Goal: Task Accomplishment & Management: Use online tool/utility

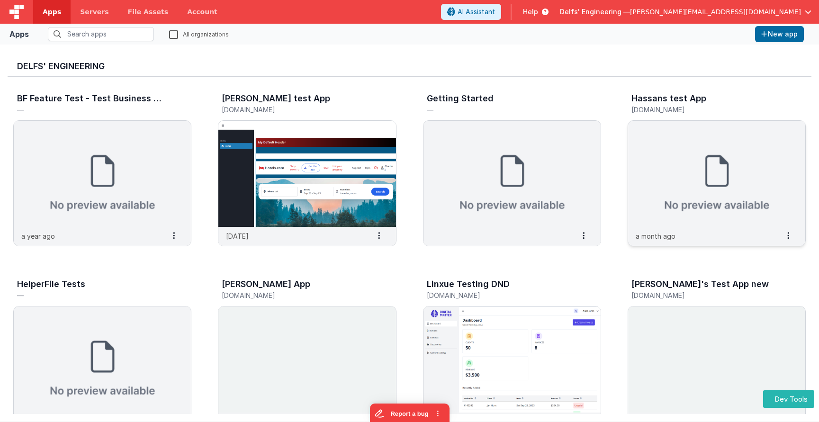
click at [698, 170] on img at bounding box center [716, 174] width 177 height 106
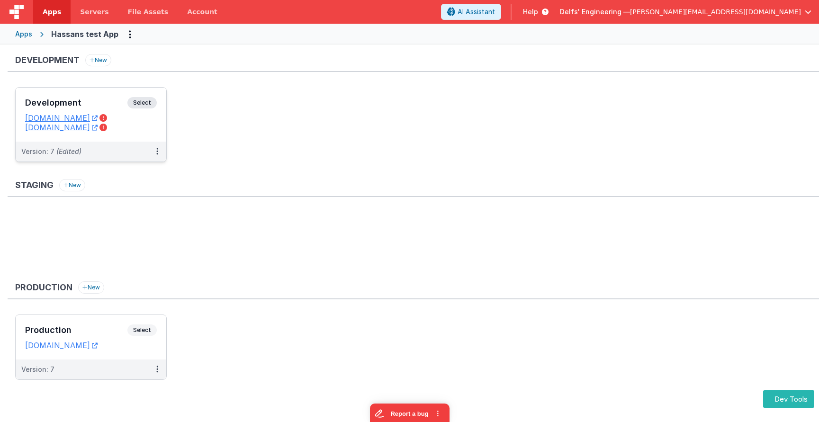
click at [101, 96] on div "Development Select URLs hassansdevtest.fmbetterforms.com testhassandomaindev.cl…" at bounding box center [91, 115] width 151 height 54
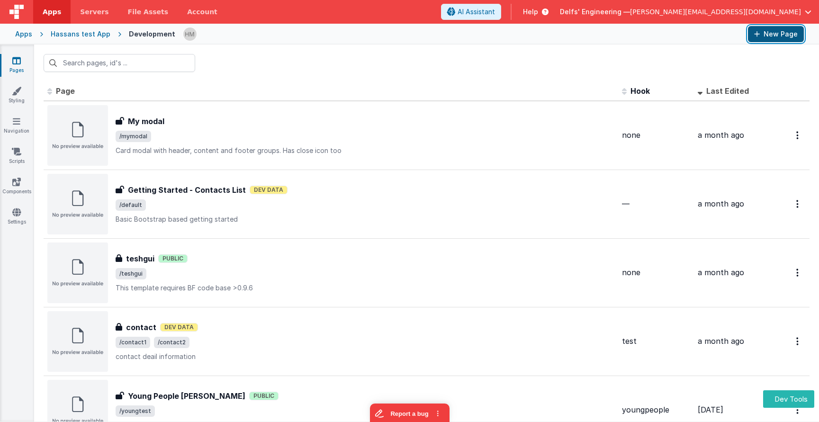
click at [781, 40] on button "New Page" at bounding box center [776, 34] width 56 height 16
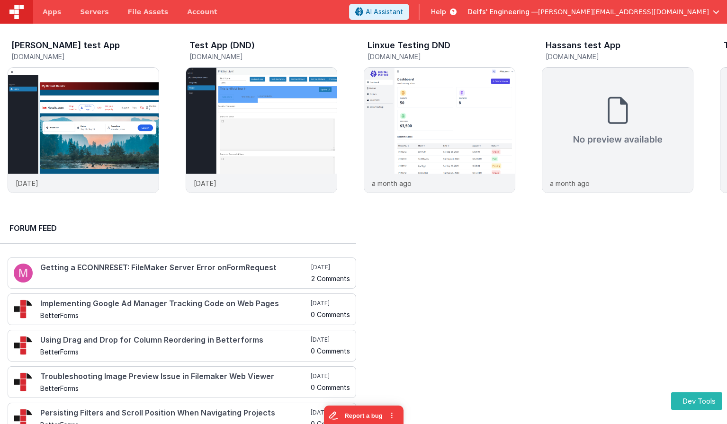
click at [446, 12] on span "Help" at bounding box center [438, 11] width 15 height 9
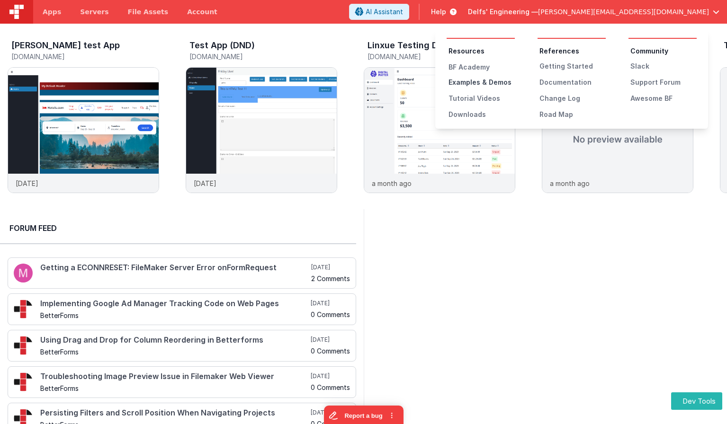
click at [486, 82] on div "Examples & Demos" at bounding box center [482, 82] width 66 height 9
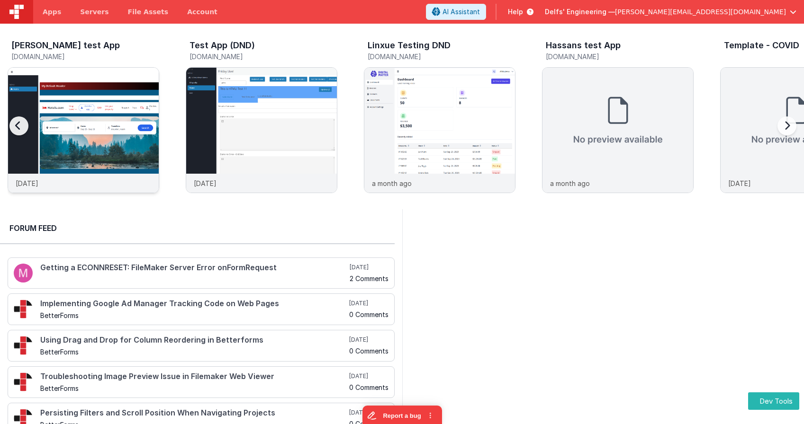
click at [100, 102] on img at bounding box center [83, 143] width 151 height 151
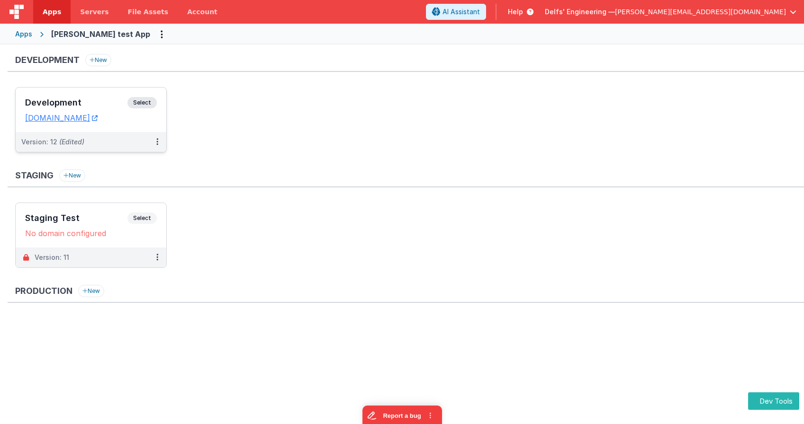
click at [77, 94] on div "Development Select URLs [DOMAIN_NAME]" at bounding box center [91, 110] width 151 height 45
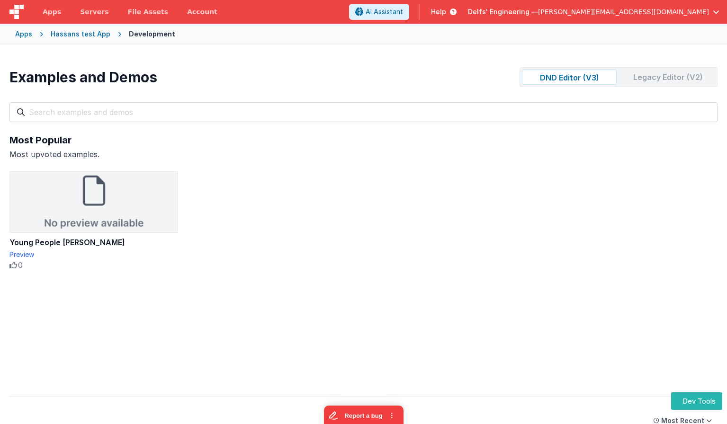
click at [648, 78] on div "Legacy Editor (V2)" at bounding box center [667, 77] width 95 height 15
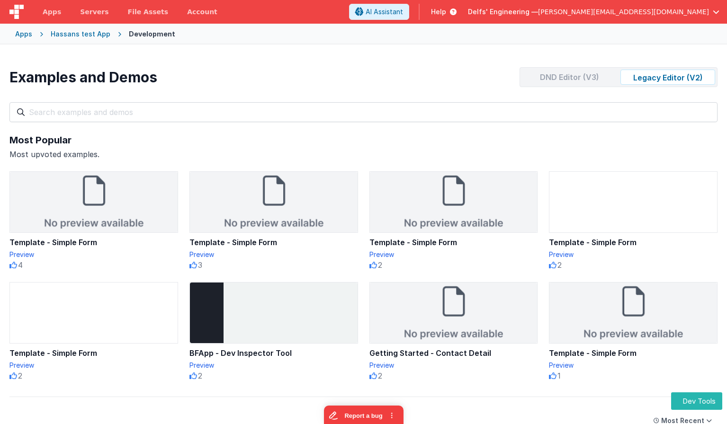
click at [593, 76] on div "DND Editor (V3)" at bounding box center [569, 77] width 95 height 15
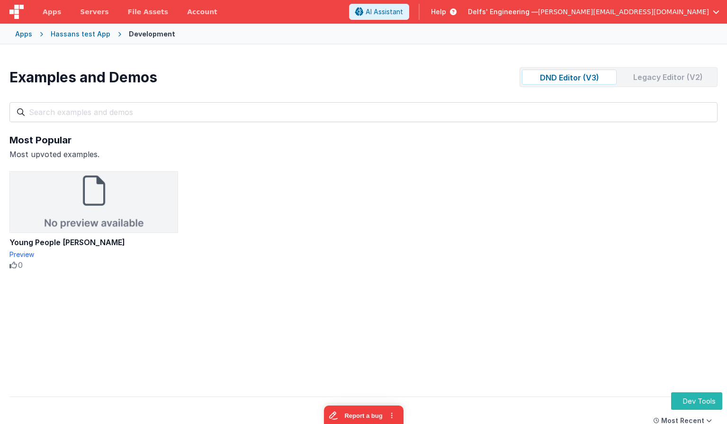
click at [654, 74] on div "Legacy Editor (V2)" at bounding box center [667, 77] width 95 height 15
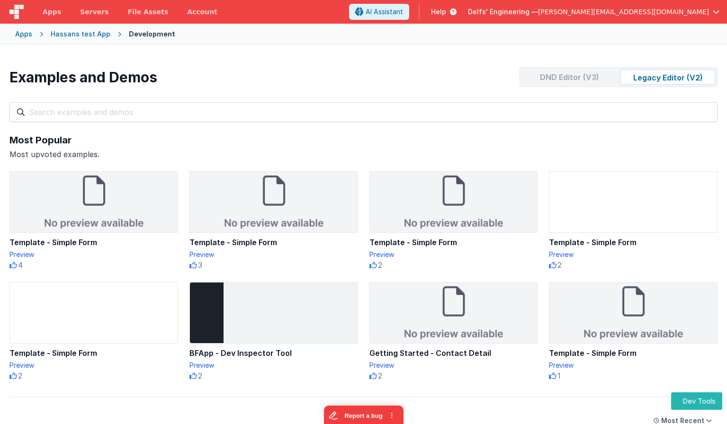
click at [593, 77] on div "DND Editor (V3)" at bounding box center [569, 77] width 95 height 15
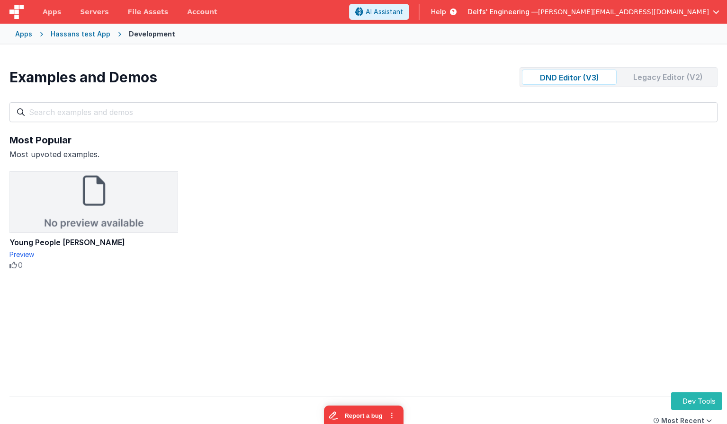
click at [638, 74] on div "Legacy Editor (V2)" at bounding box center [667, 77] width 95 height 15
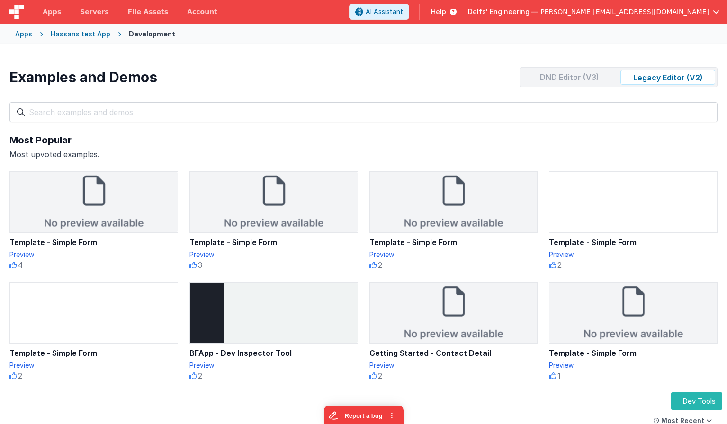
click at [602, 77] on div "DND Editor (V3)" at bounding box center [569, 77] width 95 height 15
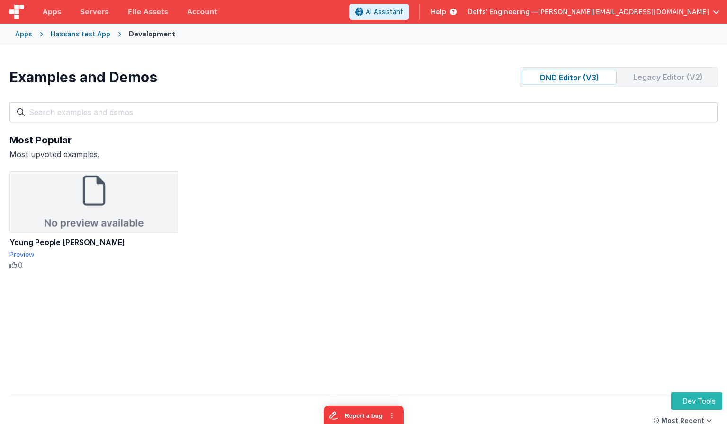
click at [654, 75] on div "Legacy Editor (V2)" at bounding box center [667, 77] width 95 height 15
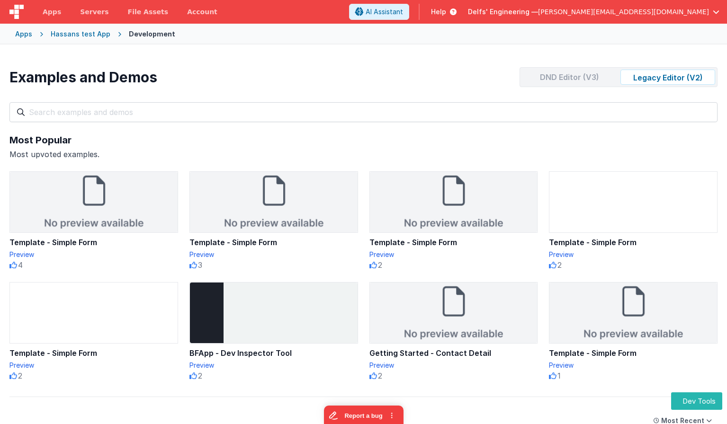
click at [580, 71] on div "DND Editor (V3)" at bounding box center [569, 77] width 95 height 15
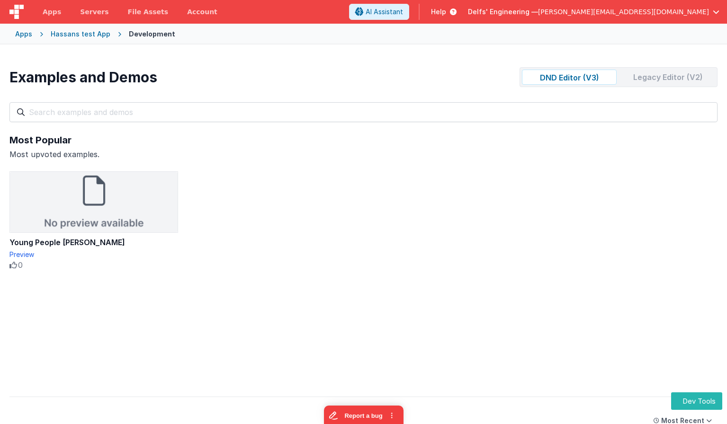
click at [638, 75] on div "Legacy Editor (V2)" at bounding box center [667, 77] width 95 height 15
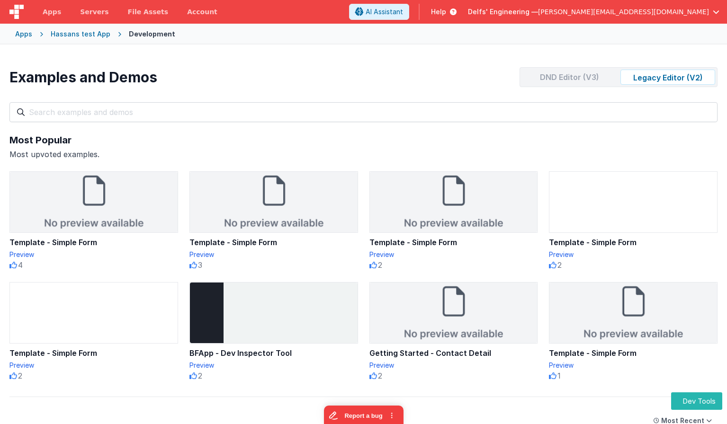
click at [573, 78] on div "DND Editor (V3)" at bounding box center [569, 77] width 95 height 15
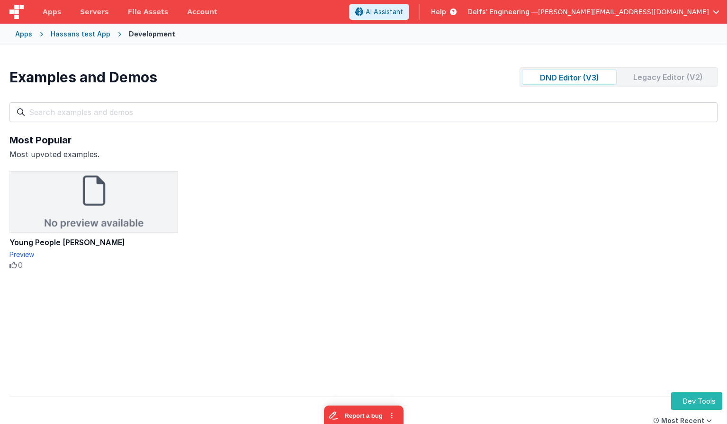
click at [640, 70] on div "Legacy Editor (V2)" at bounding box center [667, 77] width 95 height 15
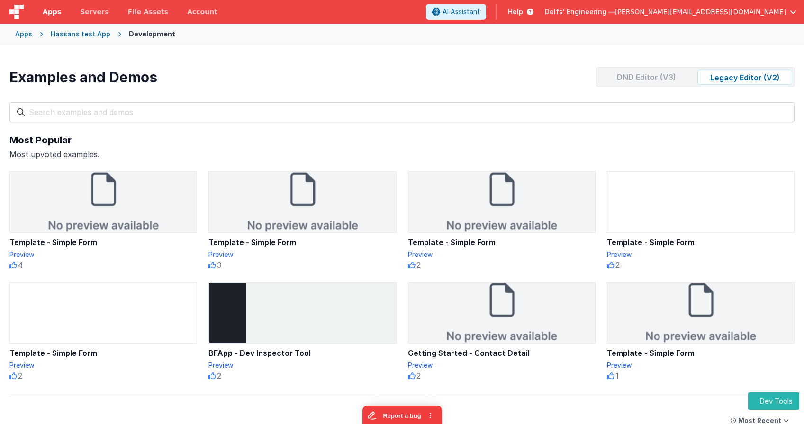
click at [54, 12] on span "Apps" at bounding box center [52, 11] width 18 height 9
